Goal: Navigation & Orientation: Understand site structure

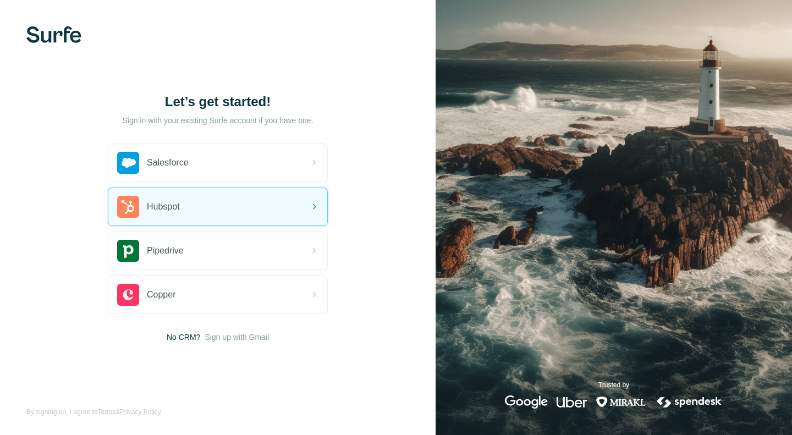
click at [207, 221] on div "Hubspot" at bounding box center [217, 206] width 219 height 37
click at [230, 212] on div "Hubspot" at bounding box center [217, 206] width 219 height 37
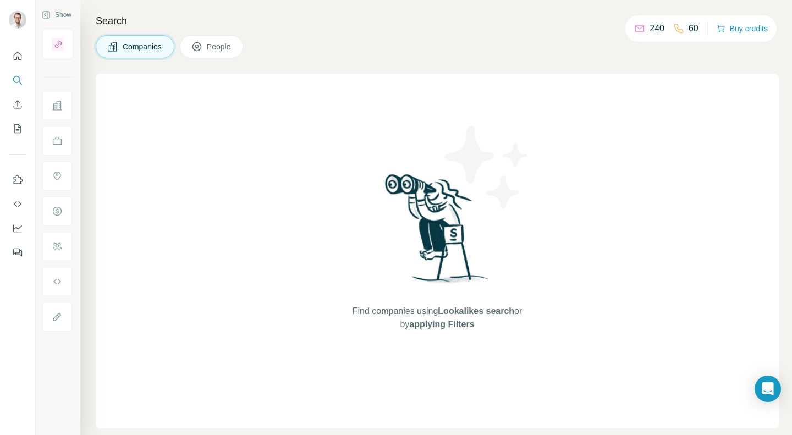
click at [224, 53] on button "People" at bounding box center [212, 46] width 64 height 23
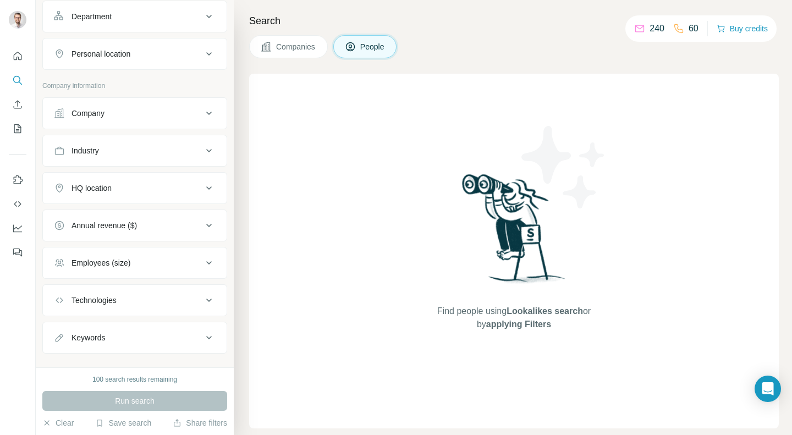
scroll to position [180, 0]
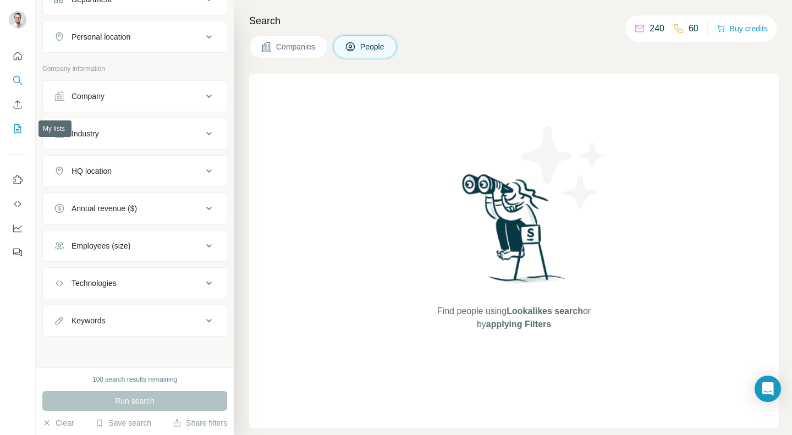
click at [20, 128] on icon "My lists" at bounding box center [17, 128] width 11 height 11
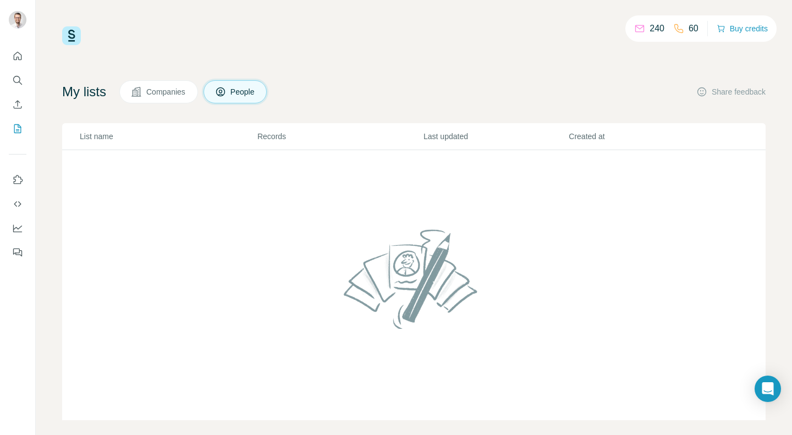
click at [74, 32] on img at bounding box center [71, 35] width 19 height 19
click at [15, 54] on icon "Quick start" at bounding box center [18, 56] width 8 height 8
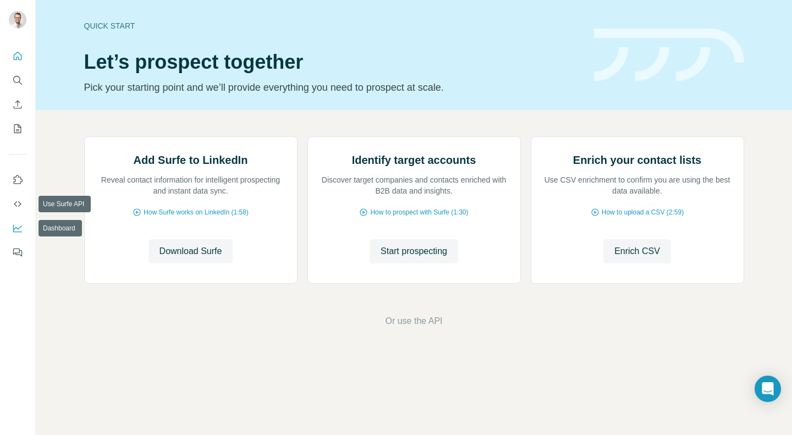
click at [20, 230] on icon "Dashboard" at bounding box center [17, 228] width 11 height 11
